Goal: Navigation & Orientation: Find specific page/section

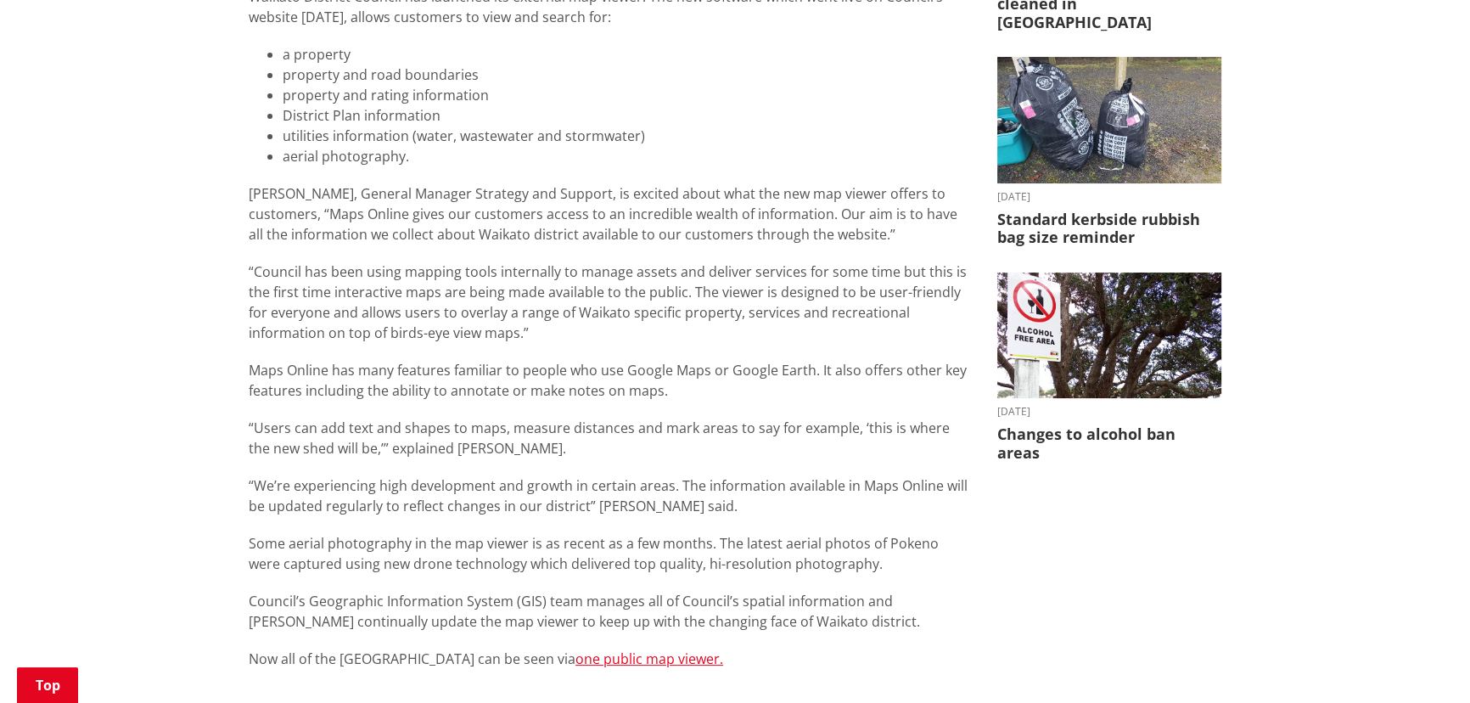
scroll to position [925, 0]
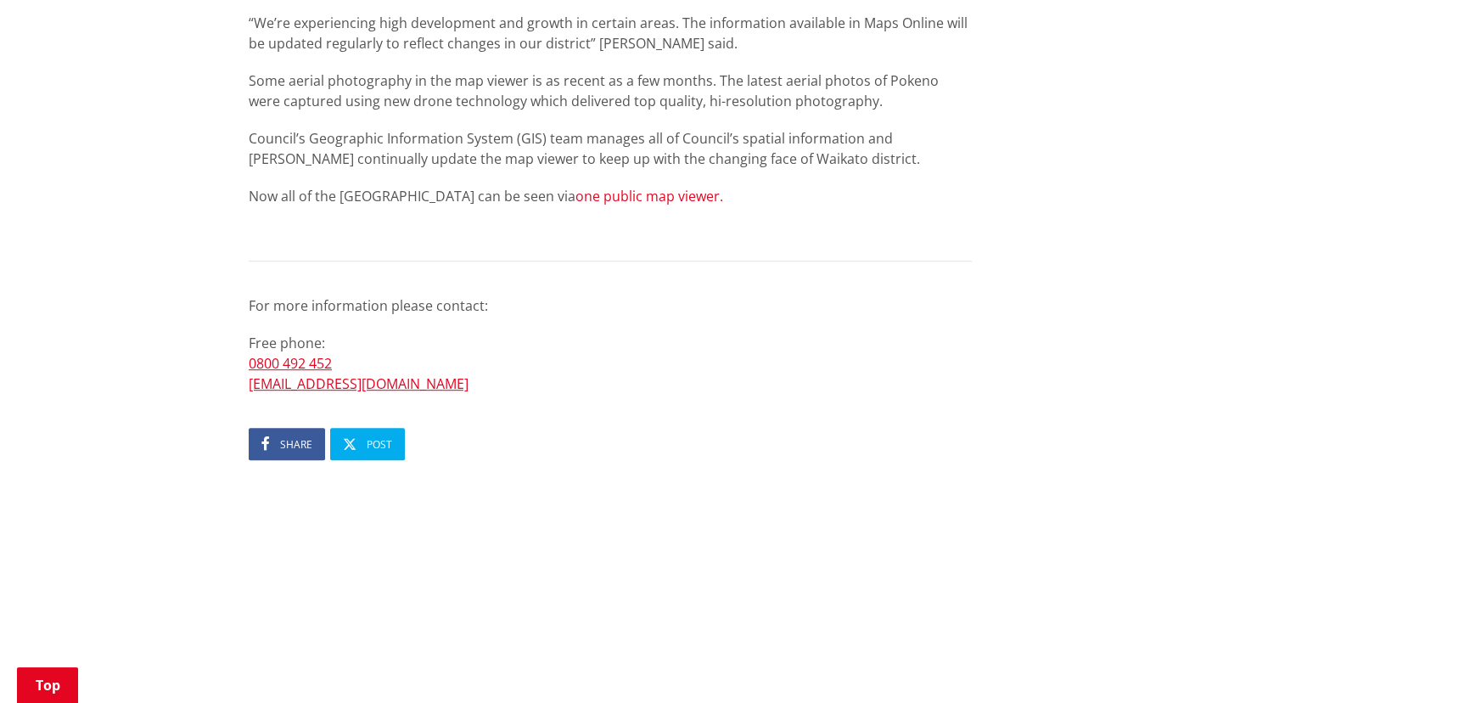
click at [586, 198] on link "one public map viewer." at bounding box center [649, 196] width 148 height 19
